Goal: Transaction & Acquisition: Register for event/course

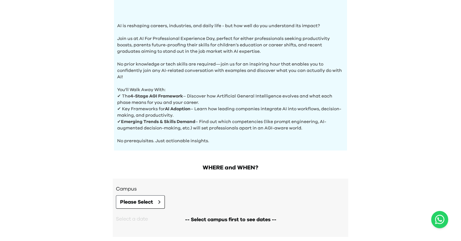
scroll to position [231, 0]
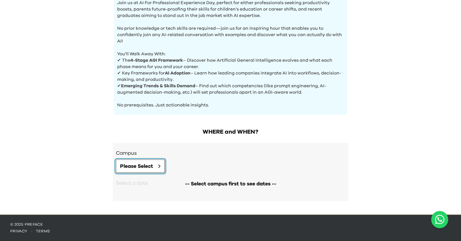
click at [145, 160] on button "Please Select" at bounding box center [140, 166] width 49 height 13
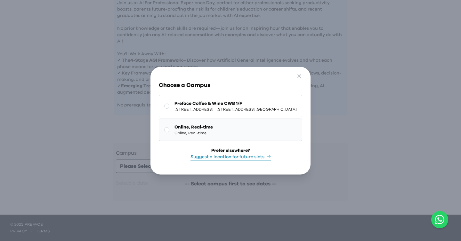
click at [165, 130] on rect at bounding box center [167, 129] width 5 height 5
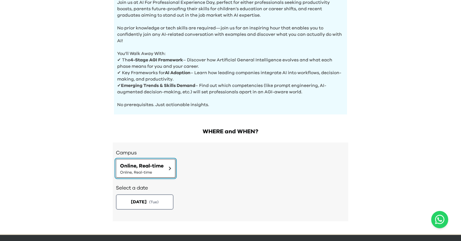
click at [153, 170] on span "Online, Real-time" at bounding box center [142, 166] width 44 height 8
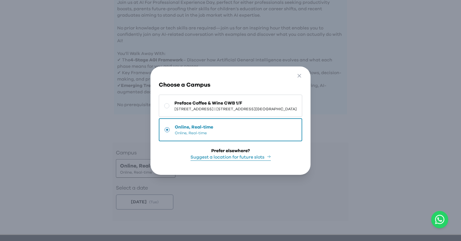
click at [175, 125] on span "Online, Real-time" at bounding box center [194, 127] width 38 height 6
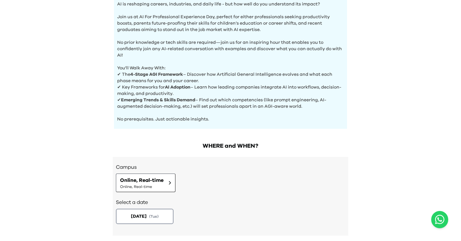
scroll to position [251, 0]
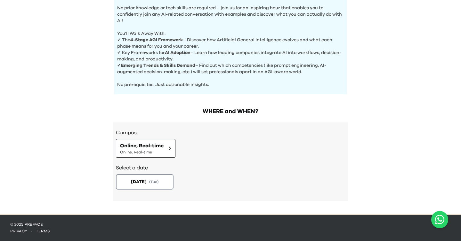
click at [201, 165] on h2 "Select a date" at bounding box center [230, 168] width 229 height 8
click at [155, 180] on span "( Tue )" at bounding box center [155, 181] width 10 height 5
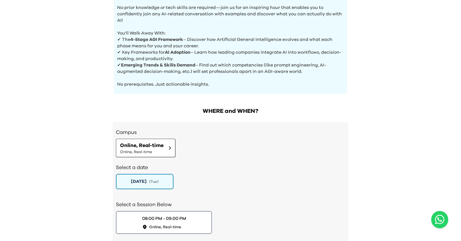
scroll to position [296, 0]
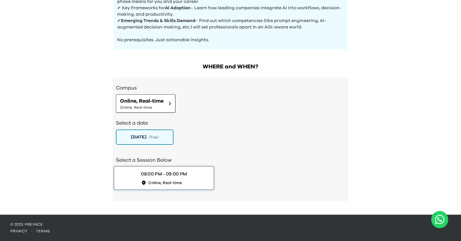
click at [182, 179] on div "08:00 PM - 09:00 PM Online, Real-time" at bounding box center [164, 178] width 46 height 15
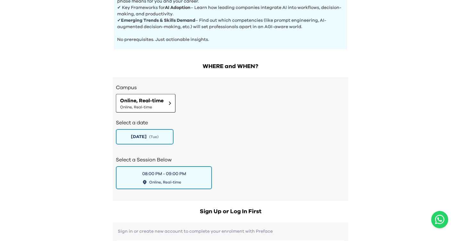
scroll to position [358, 0]
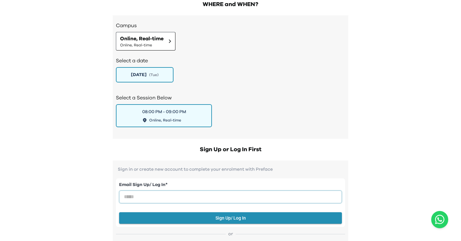
click at [206, 193] on input "email" at bounding box center [230, 197] width 223 height 13
type input "**********"
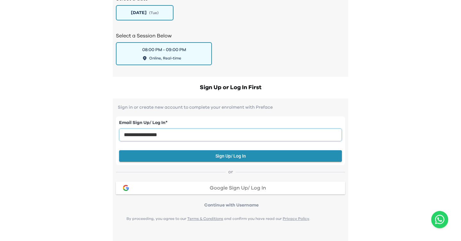
scroll to position [421, 0]
click at [234, 158] on button "Sign Up/ Log In" at bounding box center [230, 156] width 223 height 12
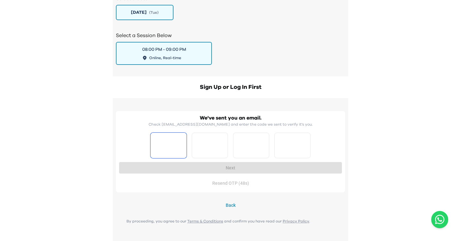
click at [173, 145] on input "Please enter OTP character 1" at bounding box center [168, 146] width 36 height 26
type input "*"
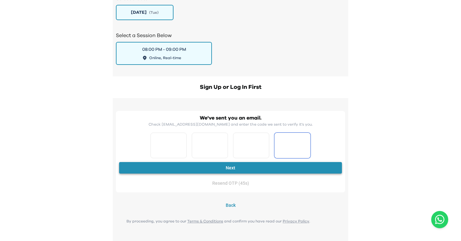
type input "*"
click at [205, 172] on button "Next" at bounding box center [230, 168] width 223 height 12
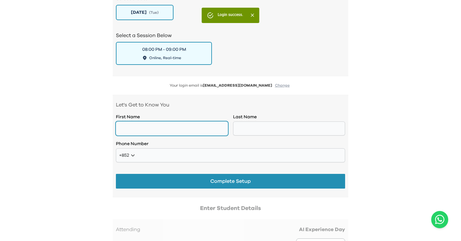
click at [166, 132] on input "text" at bounding box center [172, 129] width 112 height 14
type input "*"
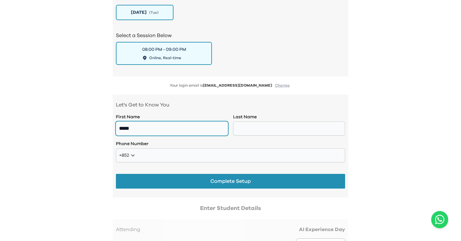
type input "*****"
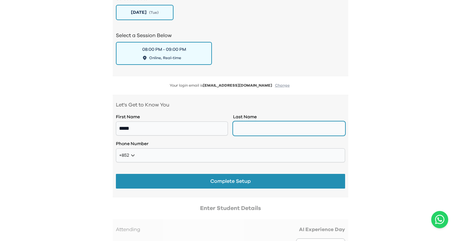
click at [263, 132] on input "text" at bounding box center [289, 129] width 112 height 14
type input "*"
type input "****"
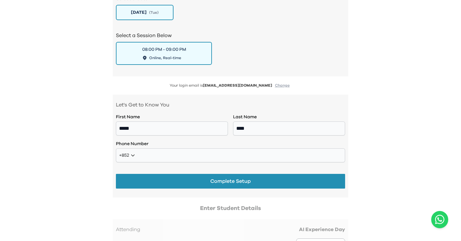
click at [235, 146] on label "Phone Number" at bounding box center [230, 144] width 229 height 6
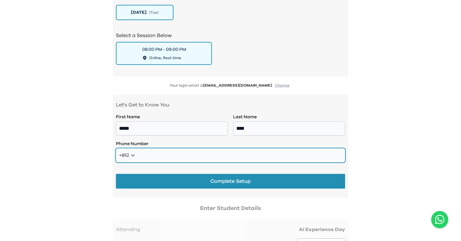
click at [232, 155] on input "tel" at bounding box center [230, 156] width 229 height 14
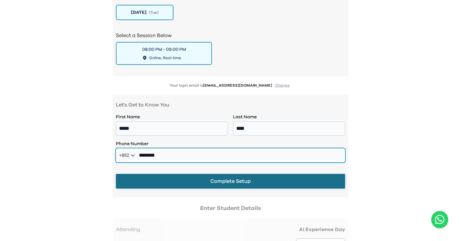
type input "********"
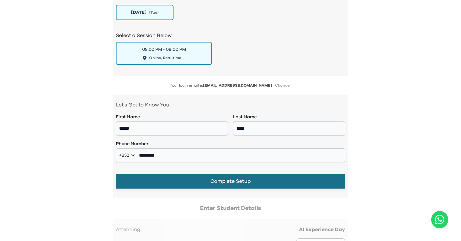
click at [250, 184] on button "Complete Setup" at bounding box center [230, 181] width 229 height 15
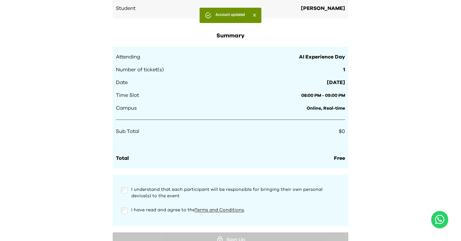
scroll to position [556, 0]
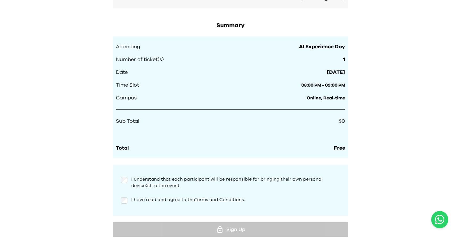
click at [126, 198] on div at bounding box center [124, 201] width 6 height 8
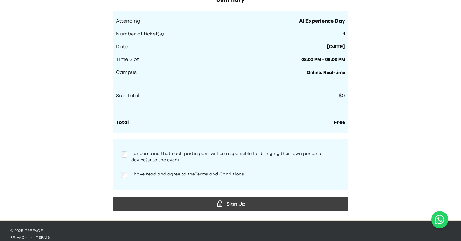
scroll to position [588, 0]
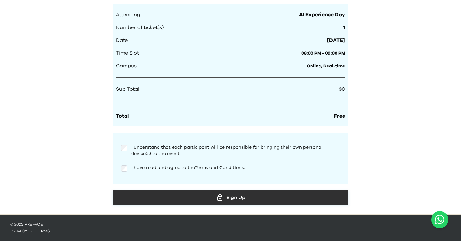
click at [239, 202] on div "Sign Up" at bounding box center [230, 198] width 225 height 10
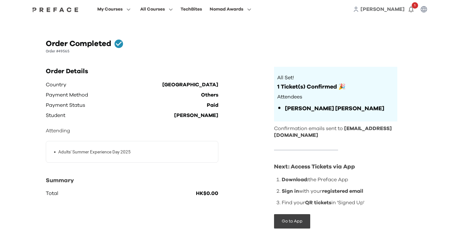
scroll to position [11, 0]
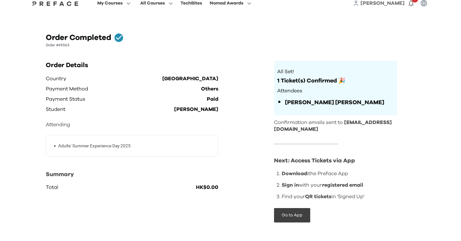
click at [170, 146] on li "• Adults' Summer Experience Day 2025" at bounding box center [135, 146] width 162 height 7
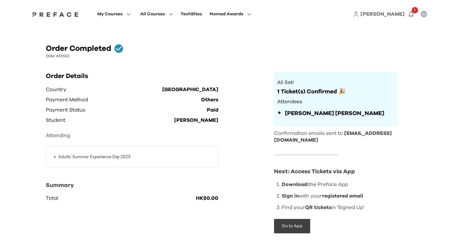
click at [404, 17] on link "[PERSON_NAME]" at bounding box center [382, 14] width 44 height 8
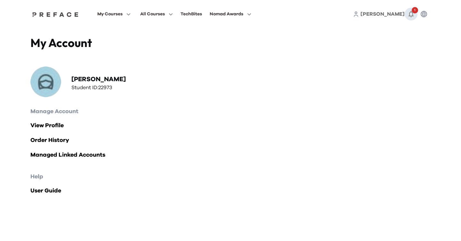
click at [413, 16] on icon "button" at bounding box center [411, 14] width 8 height 8
click at [349, 62] on div "10 minutes ago" at bounding box center [365, 63] width 108 height 8
click at [320, 55] on span "[PERSON_NAME]" at bounding box center [336, 55] width 38 height 8
click at [398, 54] on button "Mark as Read" at bounding box center [403, 55] width 30 height 9
click at [334, 57] on div "[PERSON_NAME]" at bounding box center [365, 55] width 108 height 8
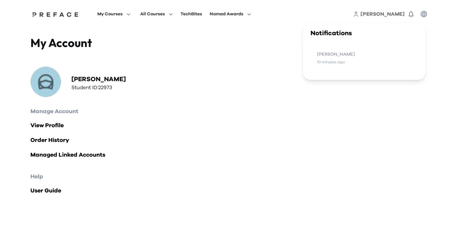
click at [320, 54] on span "[PERSON_NAME]" at bounding box center [336, 55] width 38 height 8
click at [57, 125] on link "View Profile" at bounding box center [230, 125] width 400 height 9
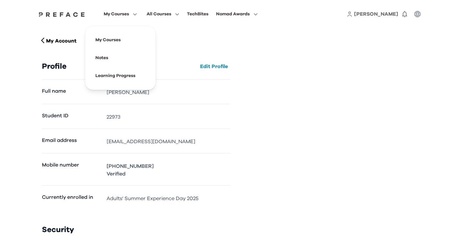
click at [110, 13] on span "My Courses" at bounding box center [116, 14] width 25 height 8
click at [105, 38] on span at bounding box center [120, 40] width 60 height 18
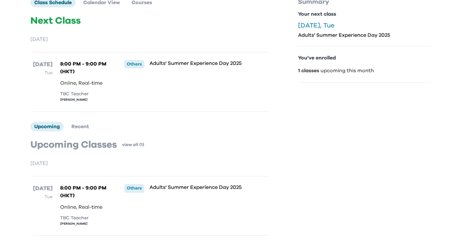
scroll to position [69, 0]
